Goal: Obtain resource: Obtain resource

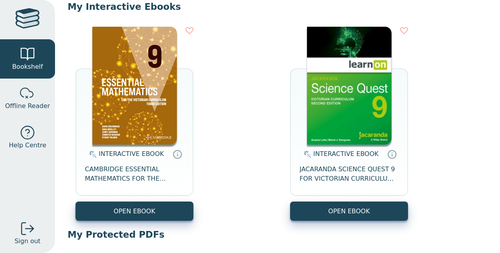
scroll to position [84, 0]
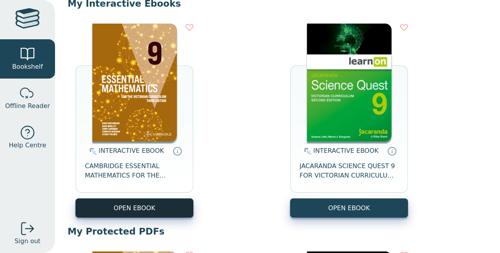
click at [156, 205] on button "OPEN EBOOK" at bounding box center [134, 207] width 118 height 19
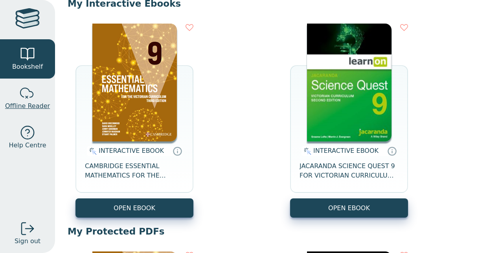
click at [16, 88] on link "Offline Reader" at bounding box center [27, 98] width 55 height 39
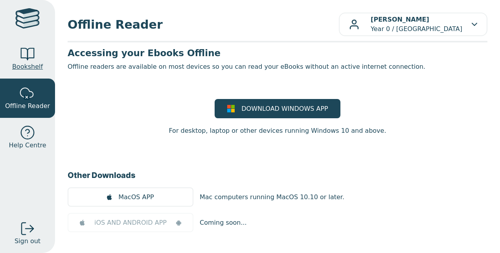
click at [35, 64] on span "Bookshelf" at bounding box center [27, 66] width 31 height 9
click at [28, 66] on span "Bookshelf" at bounding box center [27, 66] width 31 height 9
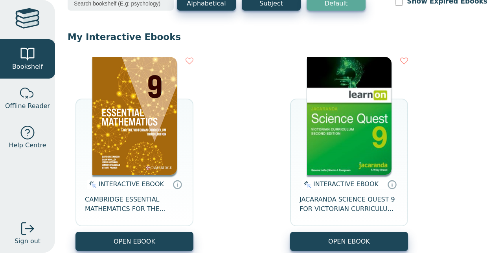
scroll to position [50, 0]
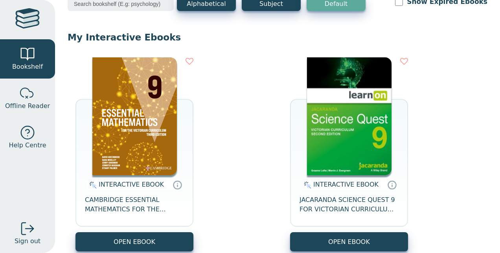
click at [29, 22] on div at bounding box center [27, 19] width 24 height 23
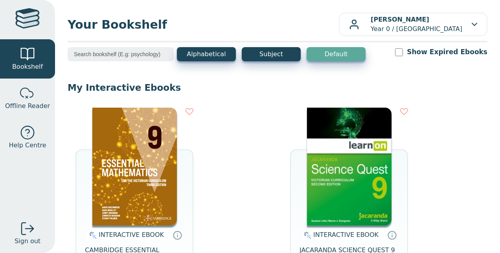
click at [102, 169] on img at bounding box center [134, 167] width 84 height 118
